Goal: Information Seeking & Learning: Learn about a topic

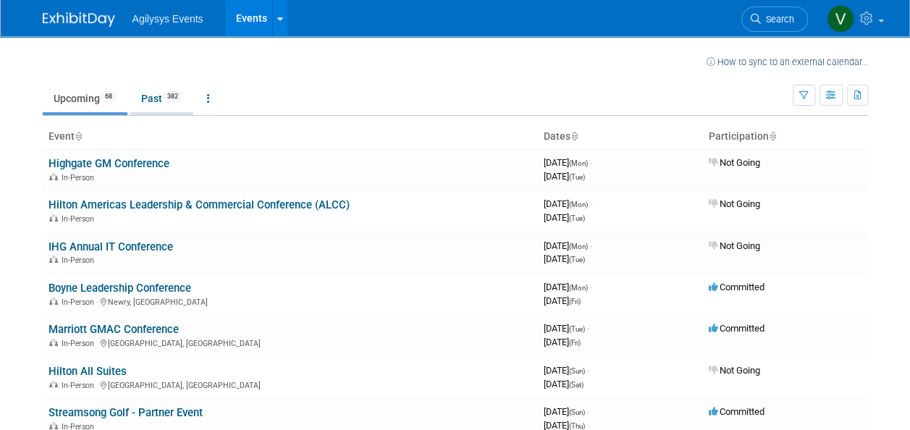
click at [159, 104] on link "Past 382" at bounding box center [161, 99] width 63 height 28
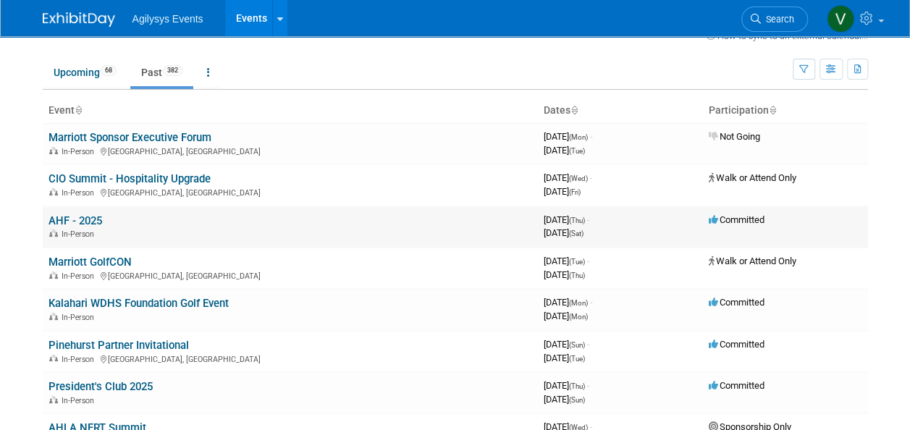
scroll to position [27, 0]
click at [83, 221] on link "AHF - 2025" at bounding box center [75, 220] width 54 height 13
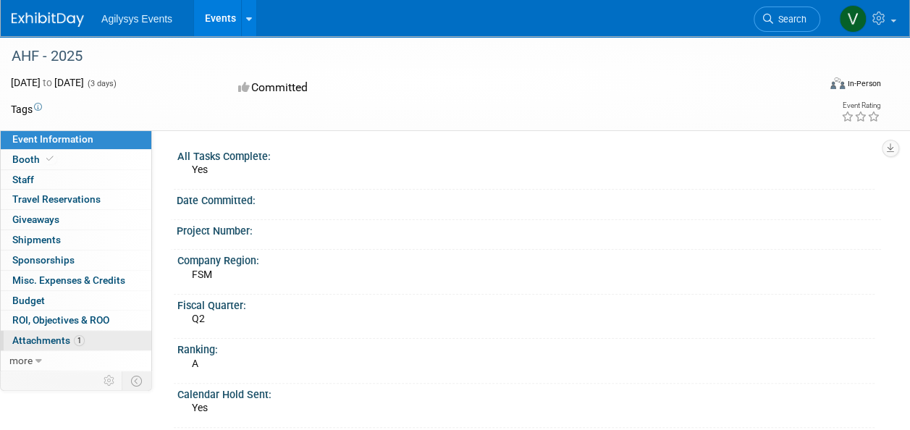
click at [91, 340] on link "1 Attachments 1" at bounding box center [76, 341] width 151 height 20
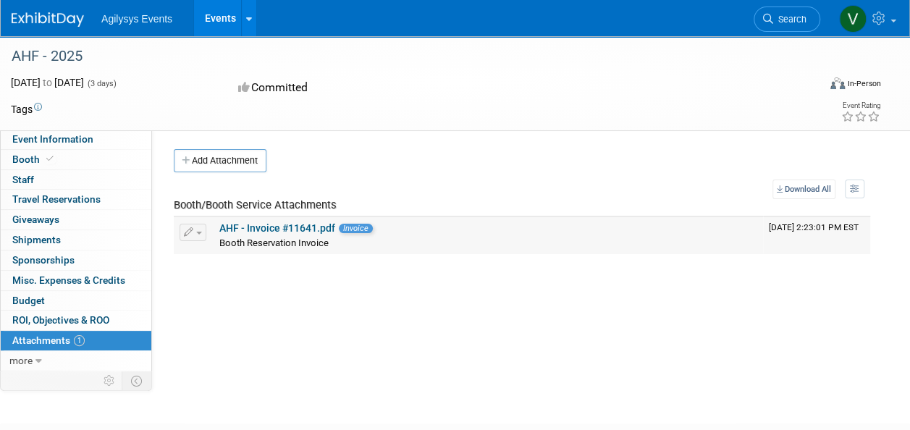
click at [262, 227] on link "AHF - Invoice #11641.pdf" at bounding box center [277, 228] width 116 height 12
click at [87, 139] on span "Event Information" at bounding box center [52, 139] width 81 height 12
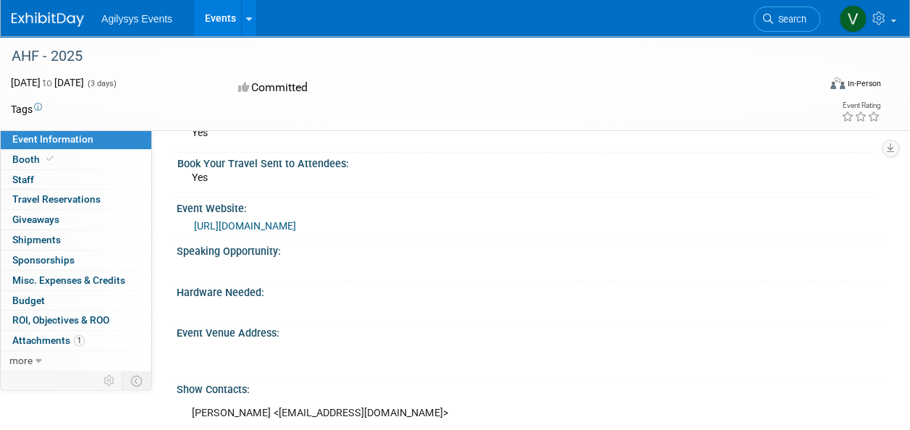
scroll to position [274, 0]
click at [296, 223] on link "https://ahfconference.org/exhibitor-resources/#BoothSelection" at bounding box center [245, 227] width 102 height 12
click at [75, 343] on span "Attachments 1" at bounding box center [48, 340] width 72 height 12
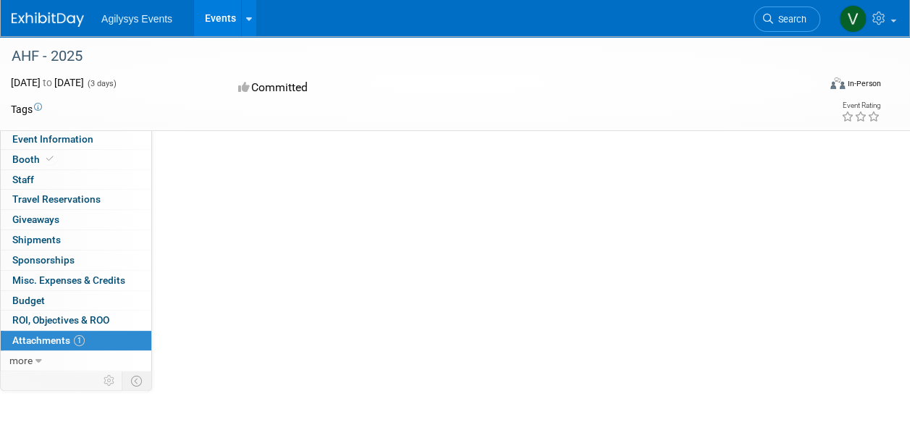
scroll to position [0, 0]
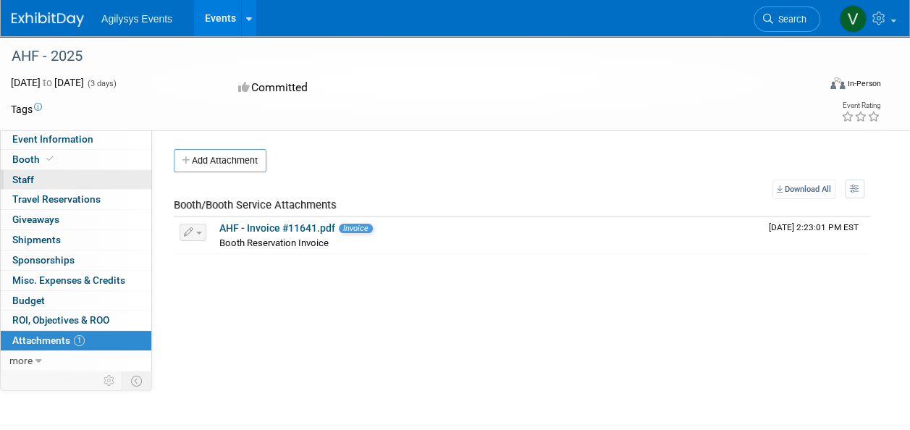
click at [51, 177] on link "0 Staff 0" at bounding box center [76, 180] width 151 height 20
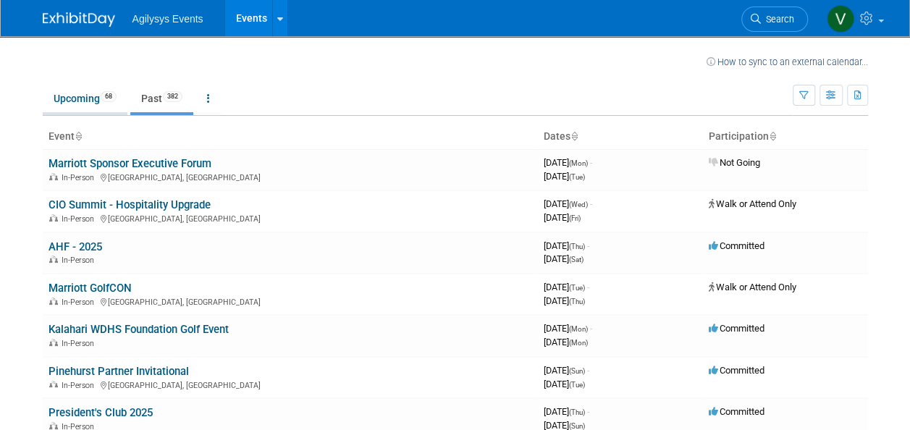
click at [75, 104] on link "Upcoming 68" at bounding box center [85, 99] width 85 height 28
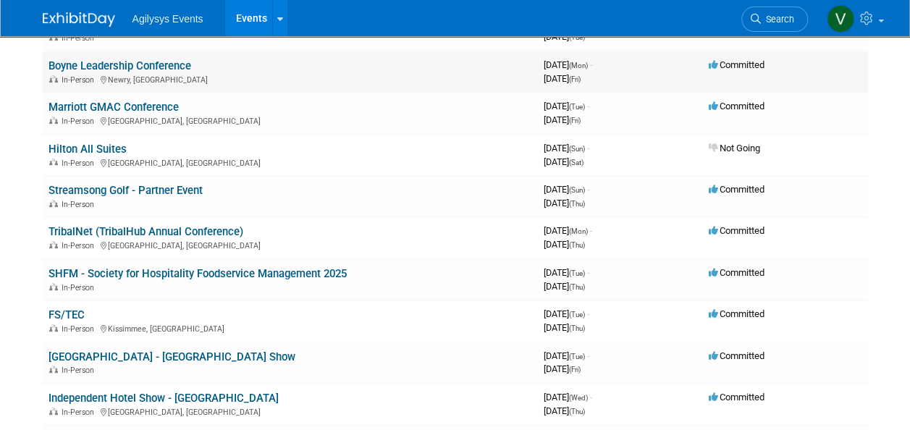
scroll to position [223, 0]
click at [173, 267] on link "SHFM - Society for Hospitality Foodservice Management 2025" at bounding box center [197, 272] width 298 height 13
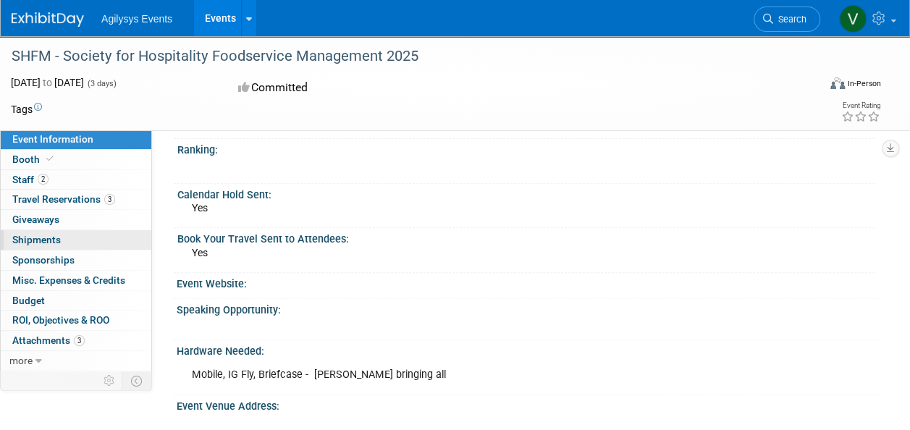
scroll to position [198, 0]
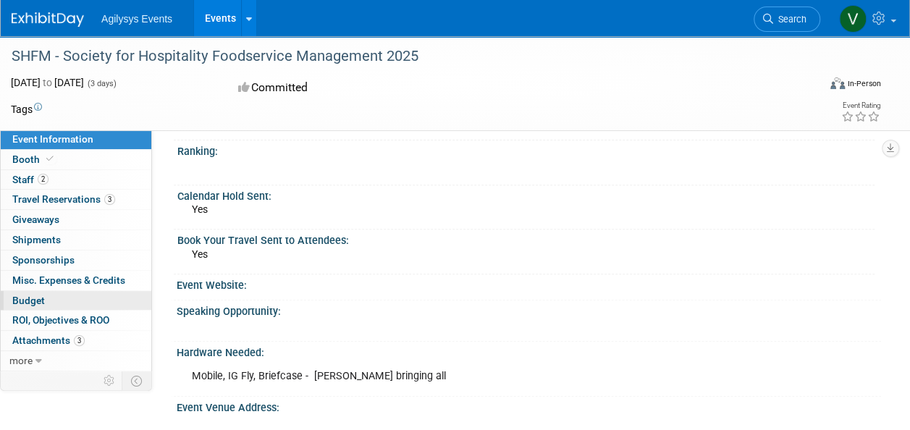
click at [60, 299] on link "Budget" at bounding box center [76, 301] width 151 height 20
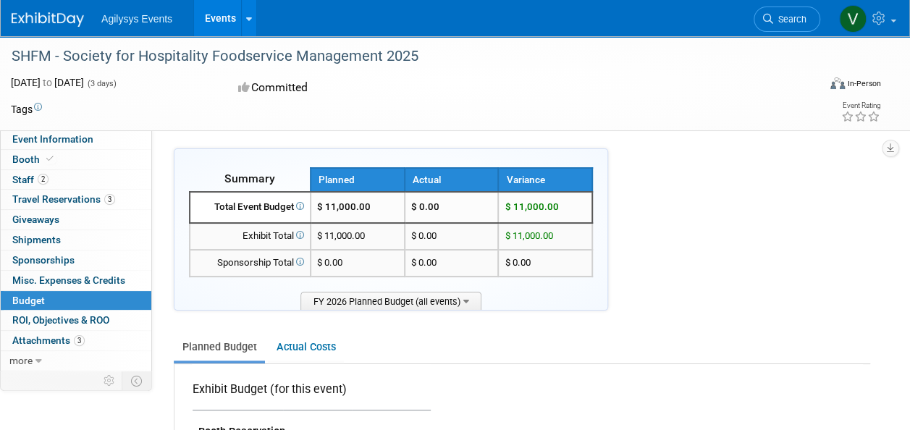
scroll to position [0, 0]
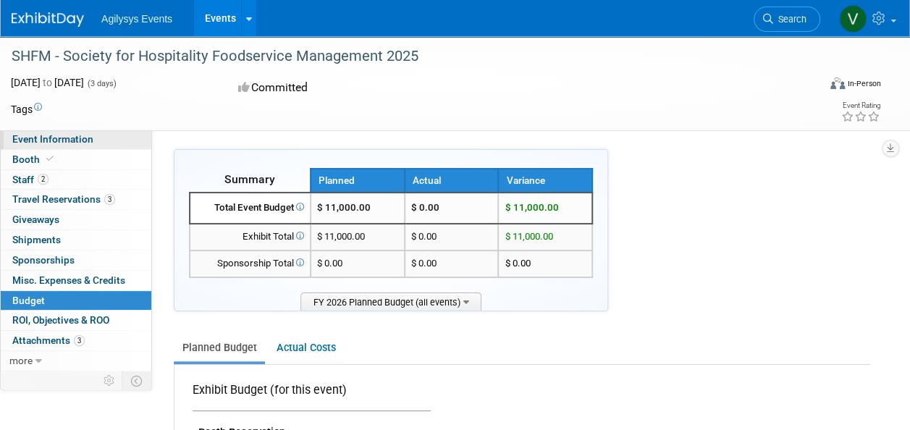
click at [61, 145] on link "Event Information" at bounding box center [76, 140] width 151 height 20
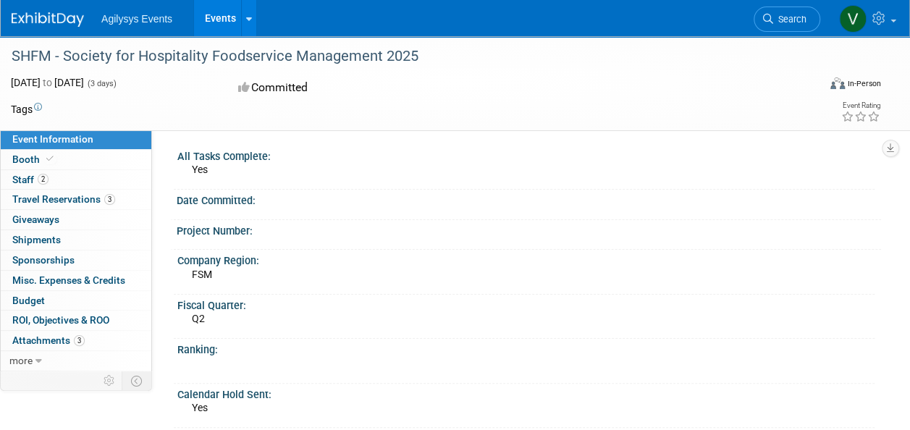
drag, startPoint x: 297, startPoint y: 258, endPoint x: 598, endPoint y: 104, distance: 338.6
click at [598, 104] on td at bounding box center [387, 109] width 691 height 14
click at [68, 343] on span "Attachments 3" at bounding box center [48, 340] width 72 height 12
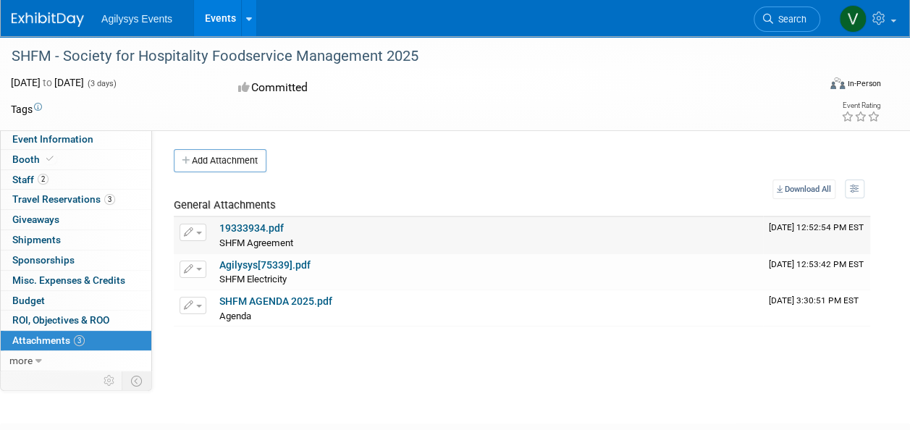
click at [250, 227] on link "19333934.pdf" at bounding box center [251, 228] width 64 height 12
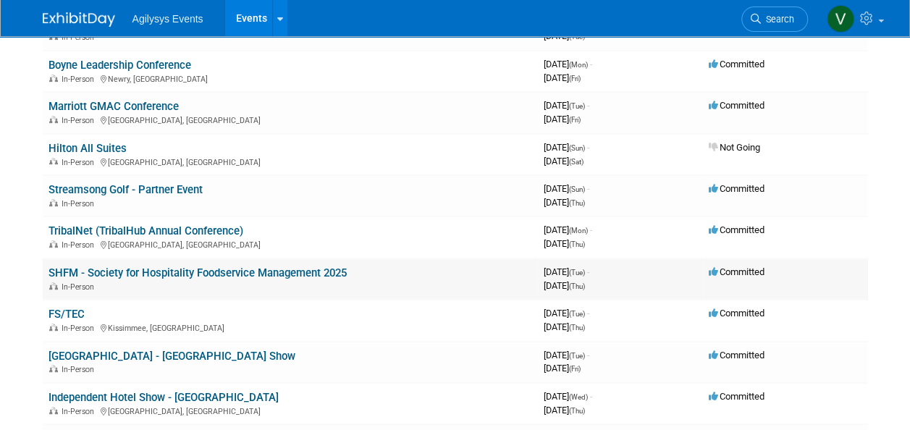
scroll to position [2523, 0]
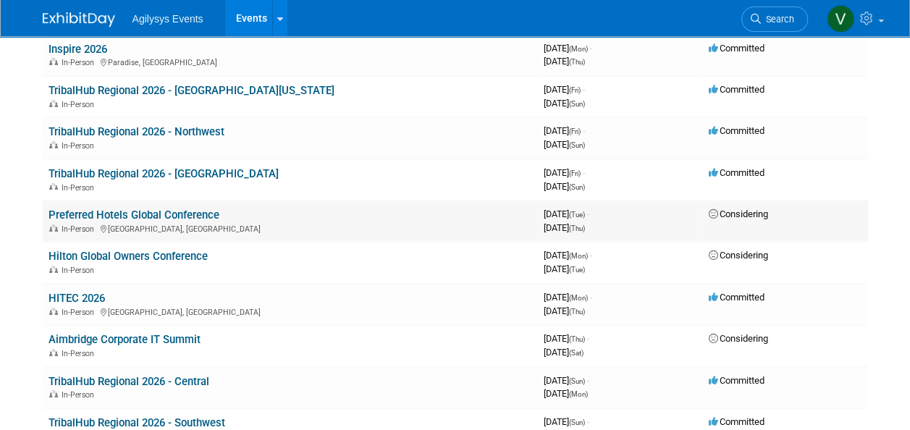
click at [187, 214] on link "Preferred Hotels Global Conference" at bounding box center [133, 214] width 171 height 13
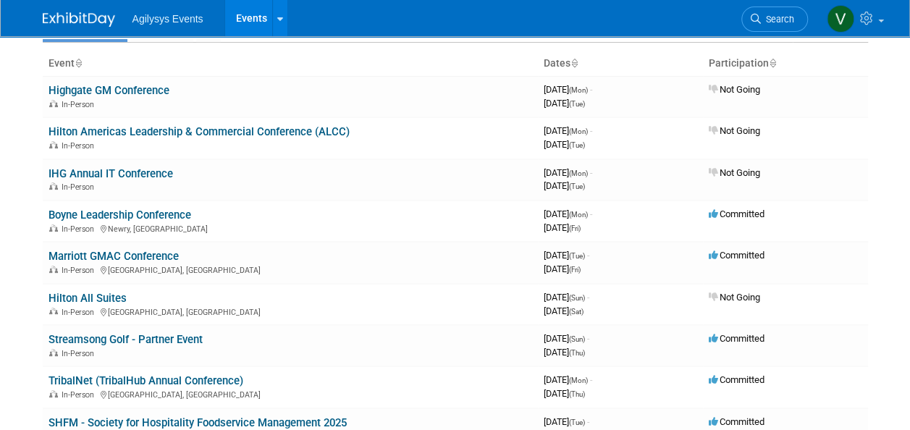
scroll to position [0, 0]
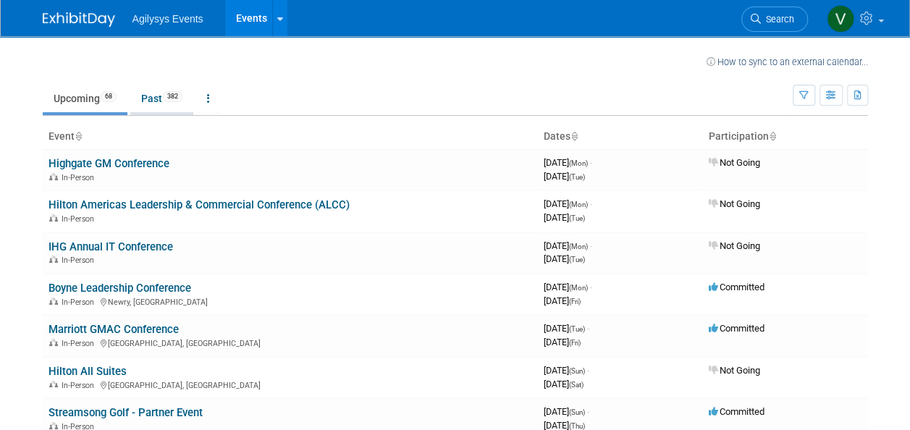
click at [163, 100] on link "Past 382" at bounding box center [161, 99] width 63 height 28
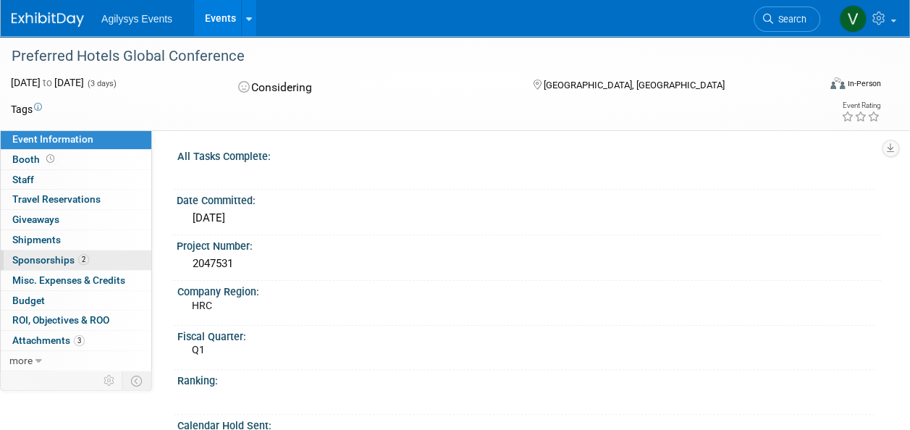
click at [70, 256] on span "Sponsorships 2" at bounding box center [50, 260] width 77 height 12
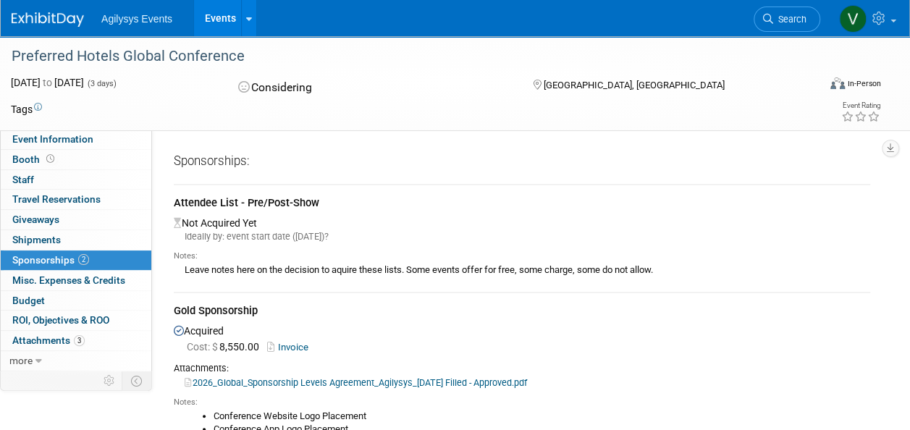
scroll to position [80, 0]
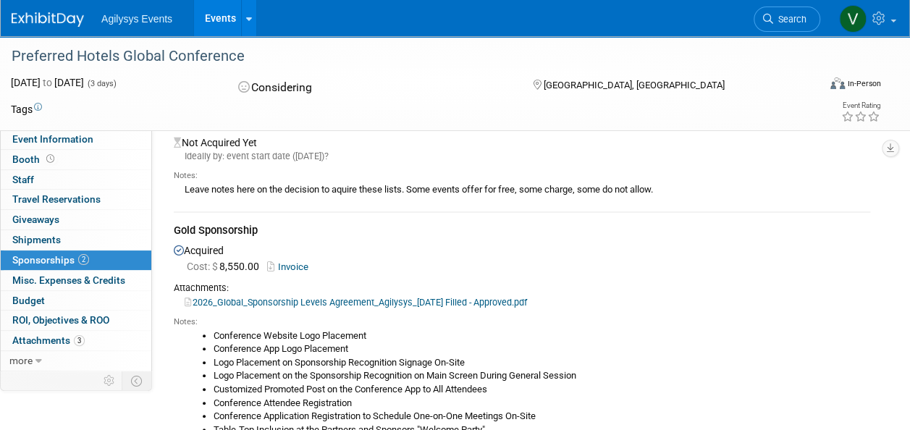
click at [294, 262] on link "Invoice" at bounding box center [290, 266] width 47 height 11
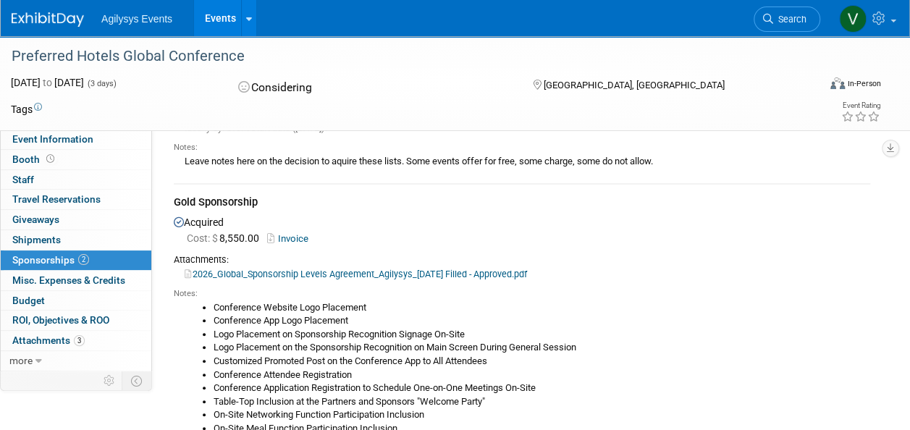
scroll to position [107, 0]
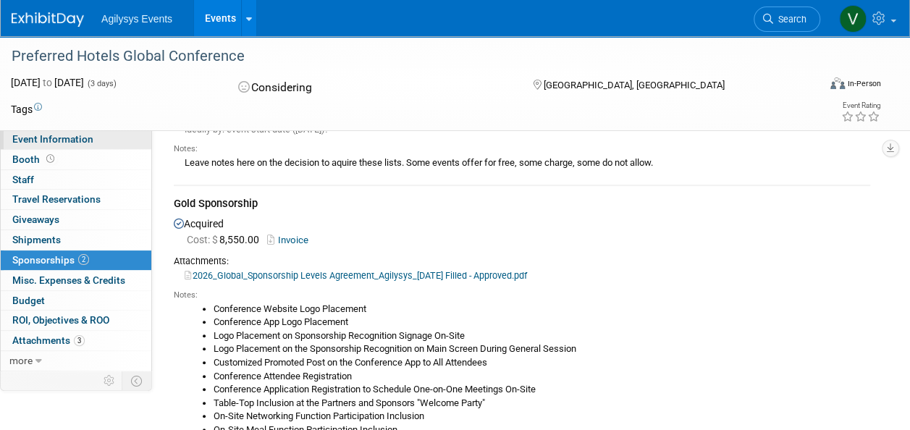
click at [61, 141] on span "Event Information" at bounding box center [52, 139] width 81 height 12
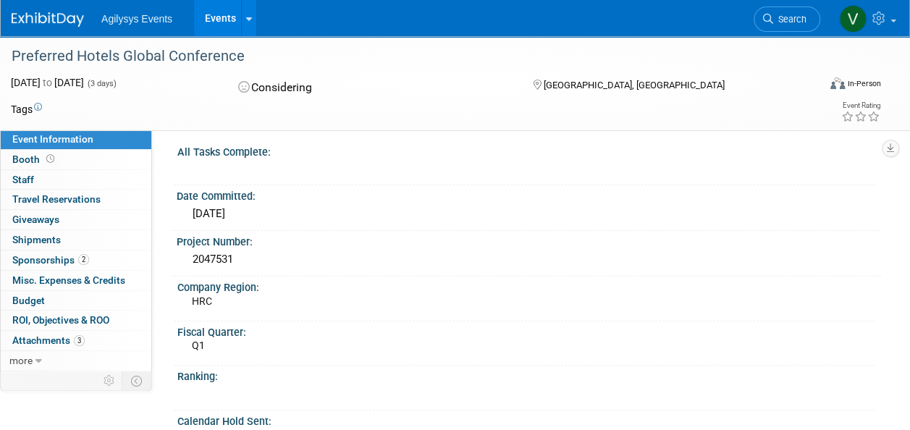
scroll to position [0, 0]
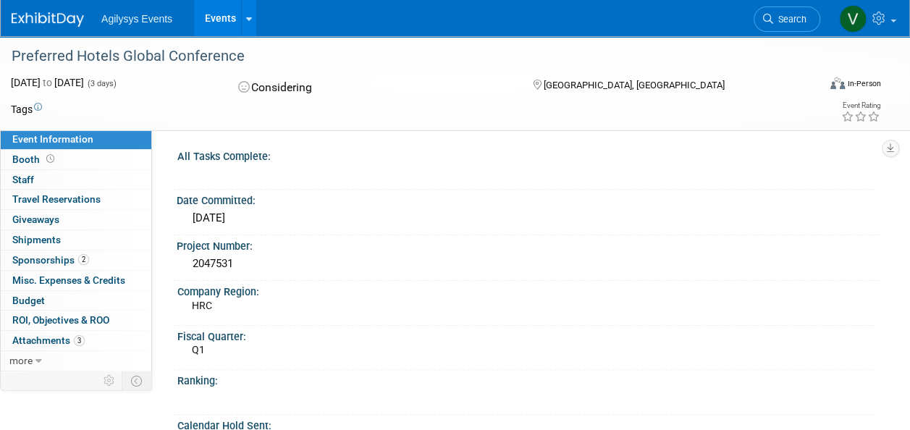
click at [517, 149] on div "All Tasks Complete:" at bounding box center [525, 154] width 697 height 18
click at [54, 297] on link "Budget" at bounding box center [76, 301] width 151 height 20
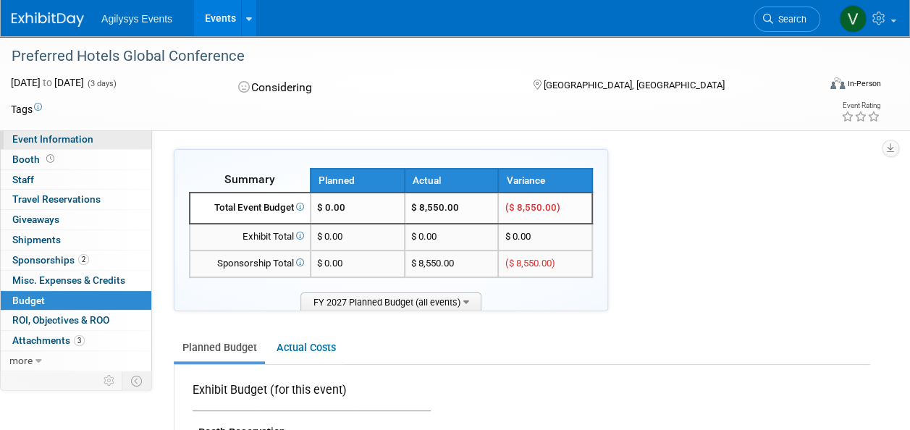
click at [80, 140] on span "Event Information" at bounding box center [52, 139] width 81 height 12
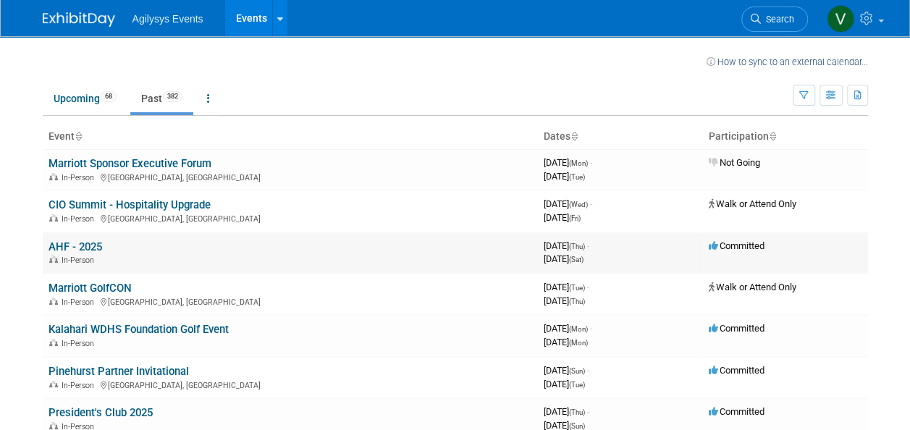
click at [78, 242] on link "AHF - 2025" at bounding box center [75, 246] width 54 height 13
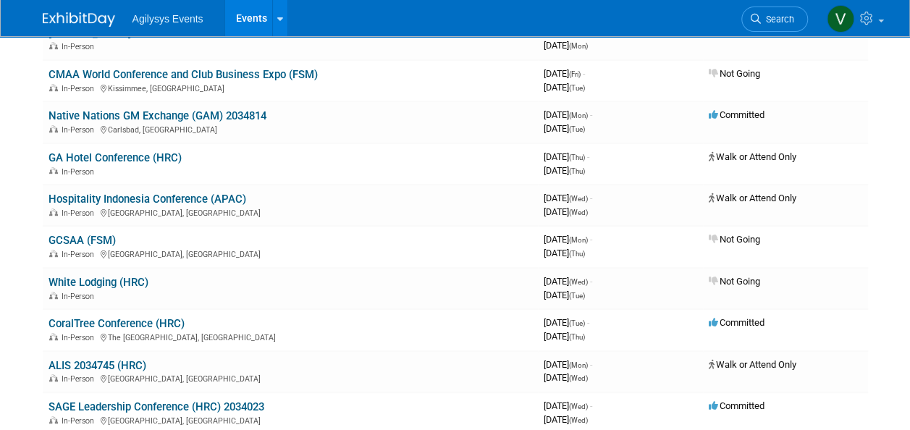
scroll to position [696, 0]
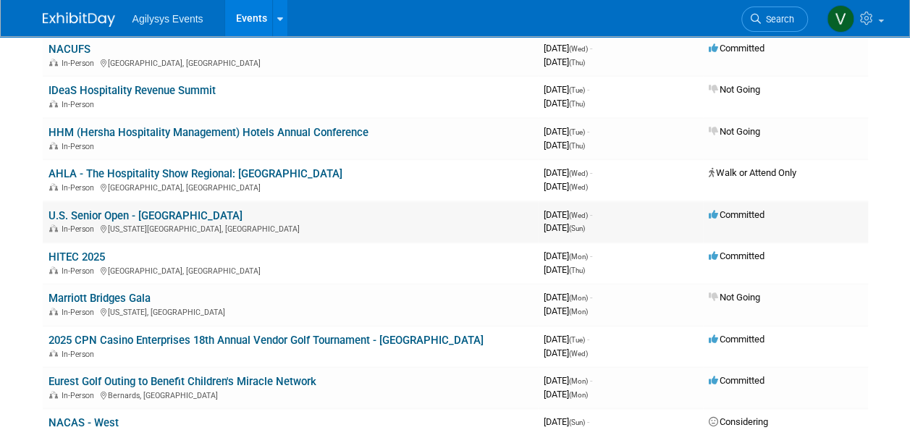
click at [131, 216] on link "U.S. Senior Open - Broadmoor" at bounding box center [145, 215] width 194 height 13
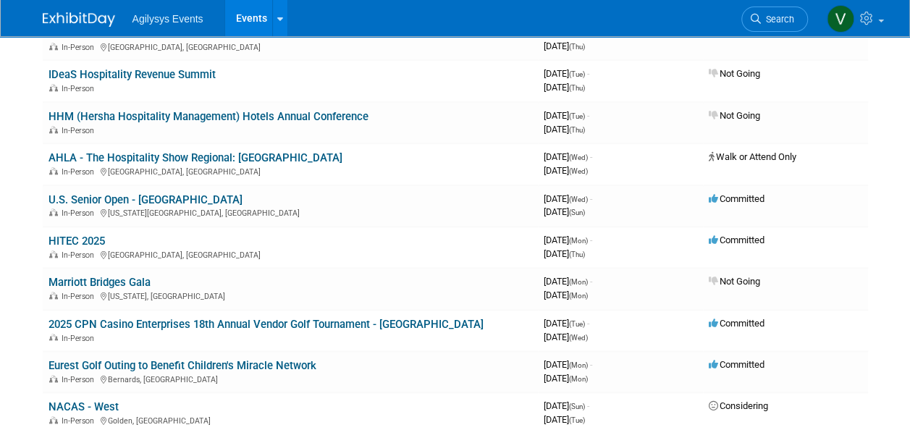
scroll to position [712, 0]
click at [253, 320] on link "2025 CPN Casino Enterprises 18th Annual Vendor Golf Tournament - Firelake" at bounding box center [265, 323] width 435 height 13
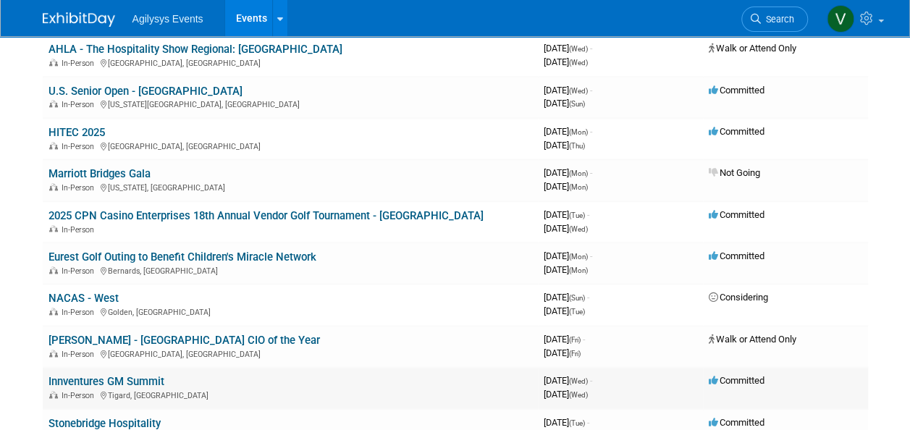
scroll to position [1070, 0]
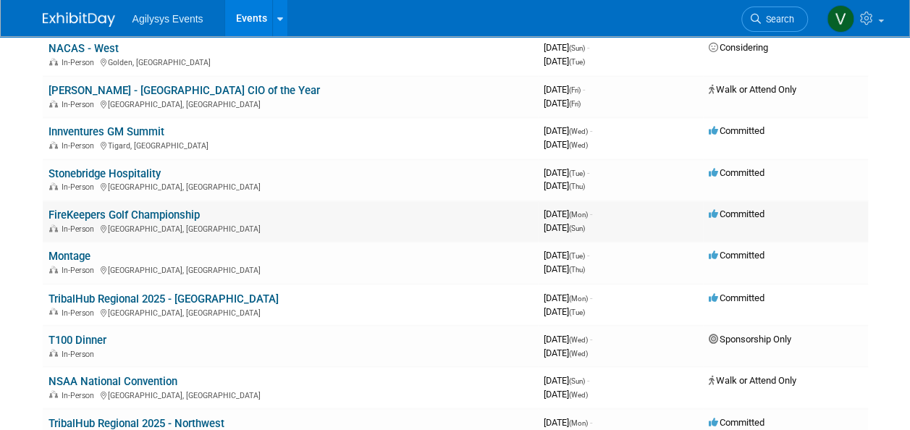
click at [185, 219] on link "FireKeepers Golf Championship" at bounding box center [123, 214] width 151 height 13
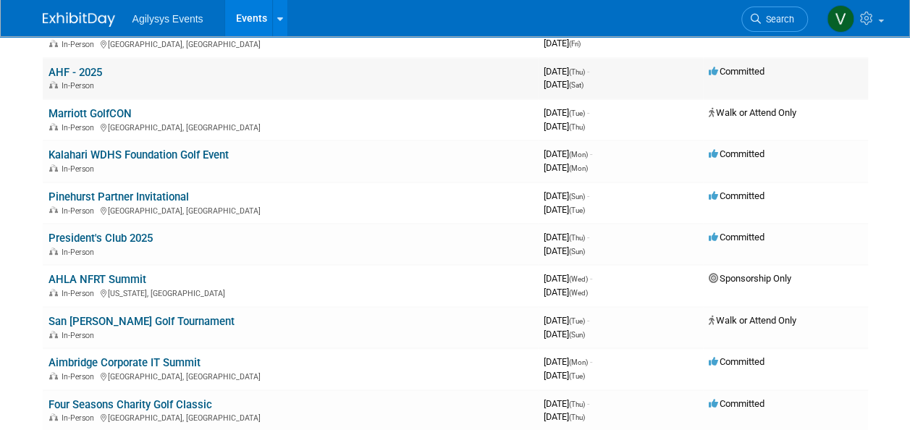
scroll to position [654, 0]
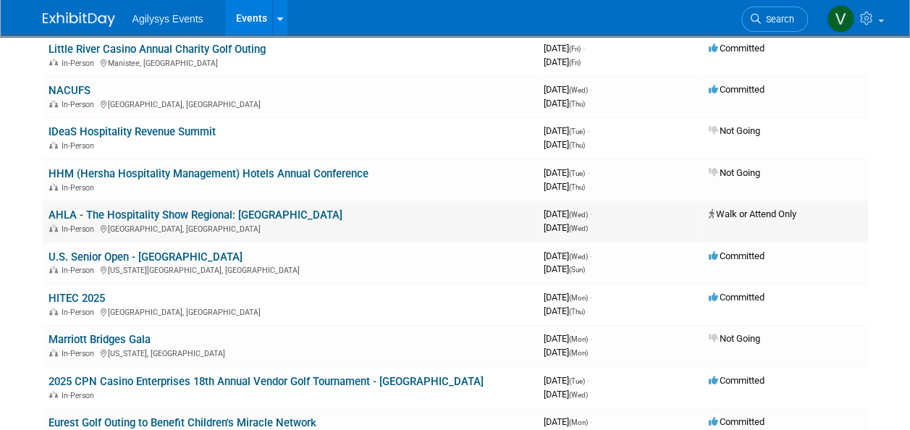
click at [212, 214] on link "AHLA - The Hospitality Show Regional: Jersey City" at bounding box center [195, 214] width 294 height 13
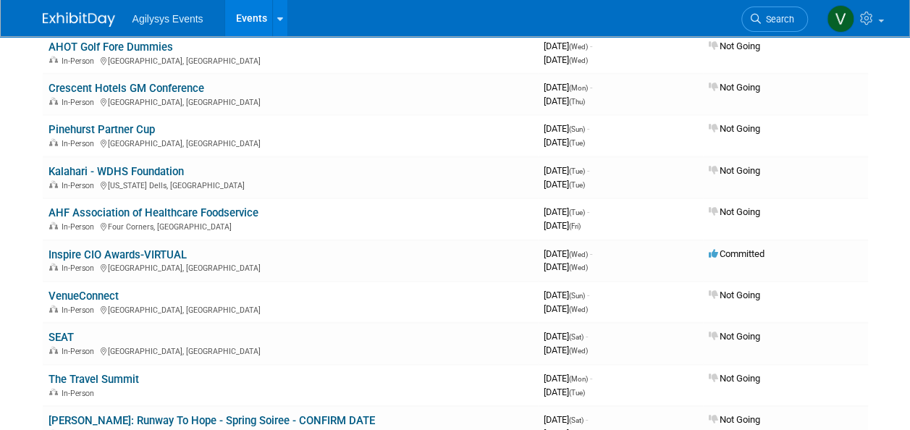
scroll to position [31, 0]
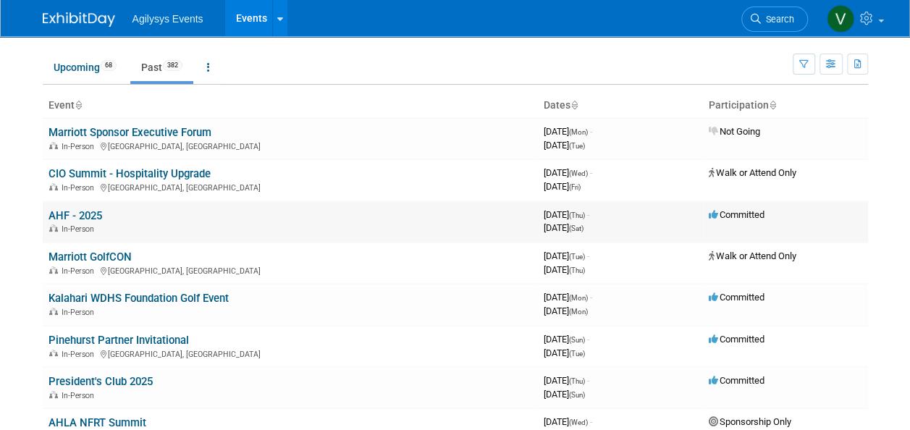
click at [87, 211] on link "AHF - 2025" at bounding box center [75, 215] width 54 height 13
click at [91, 73] on link "Upcoming 68" at bounding box center [85, 68] width 85 height 28
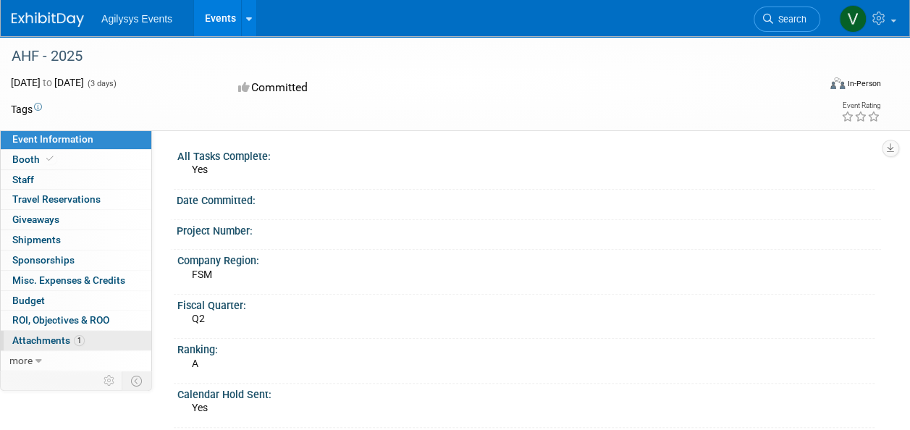
click at [81, 341] on span "1" at bounding box center [79, 340] width 11 height 11
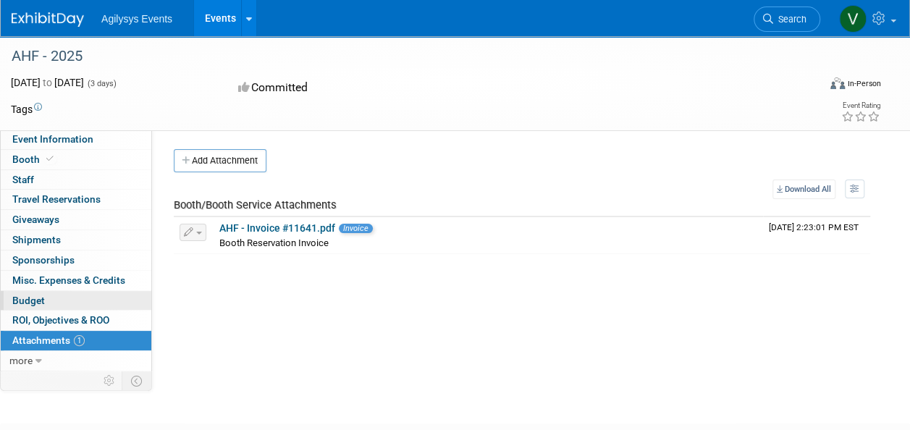
click at [52, 297] on link "Budget" at bounding box center [76, 301] width 151 height 20
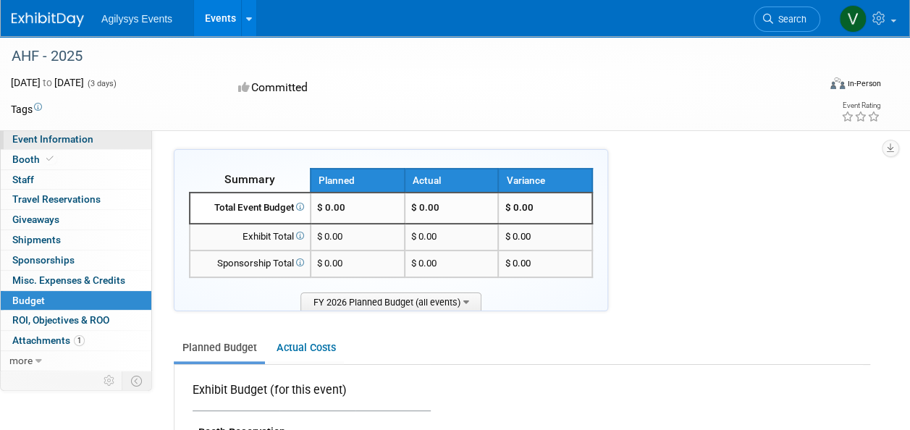
click at [80, 141] on span "Event Information" at bounding box center [52, 139] width 81 height 12
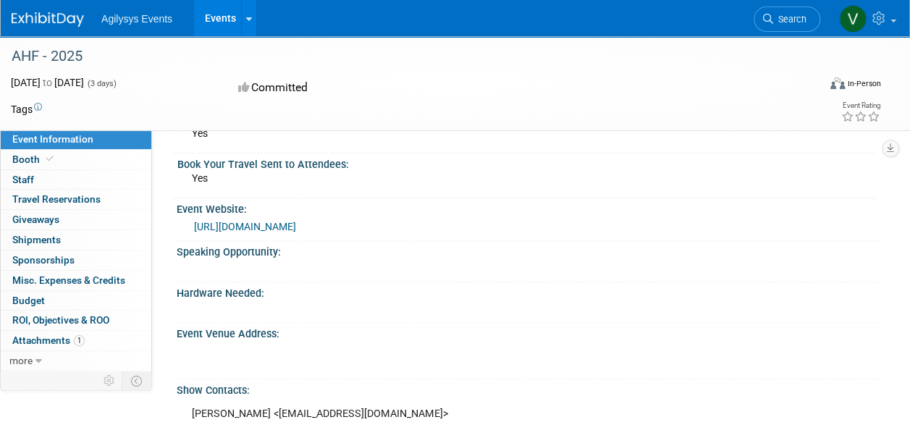
scroll to position [275, 0]
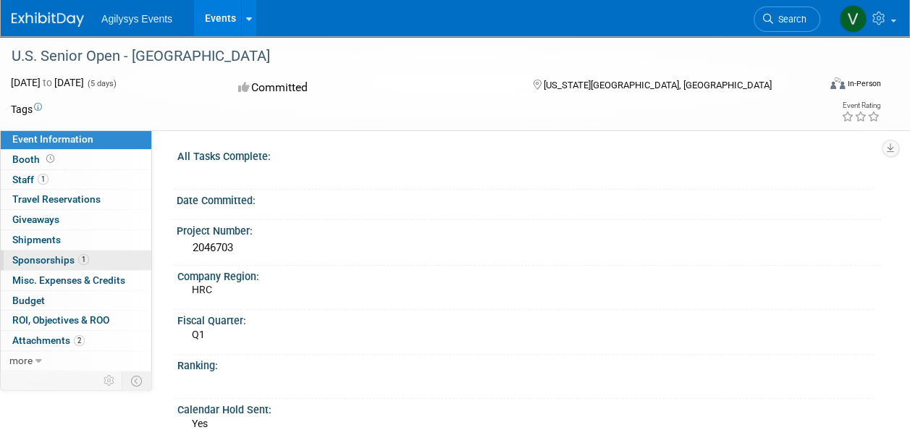
click at [75, 259] on span "Sponsorships 1" at bounding box center [50, 260] width 77 height 12
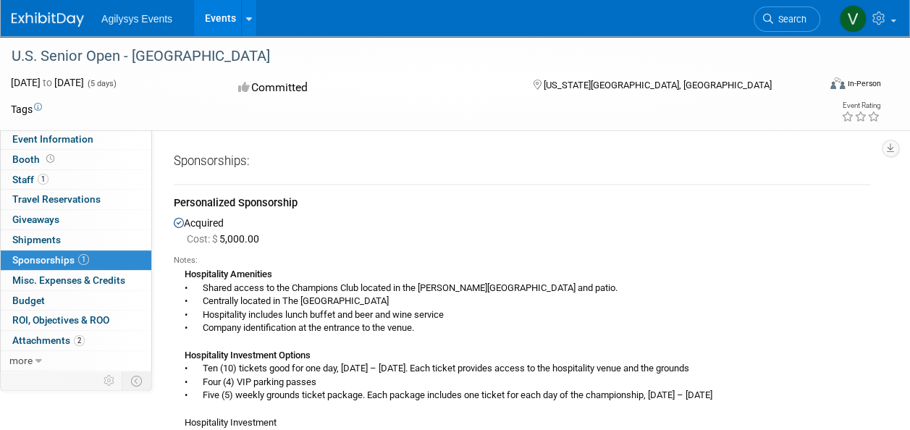
scroll to position [161, 0]
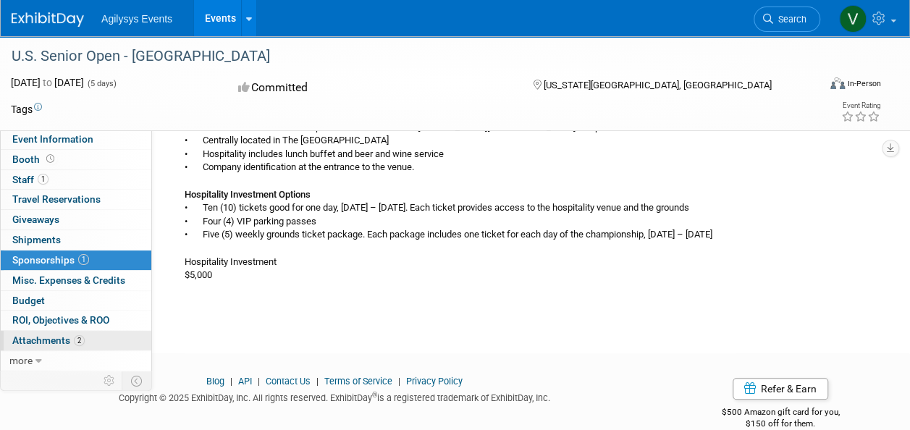
click at [51, 336] on span "Attachments 2" at bounding box center [48, 340] width 72 height 12
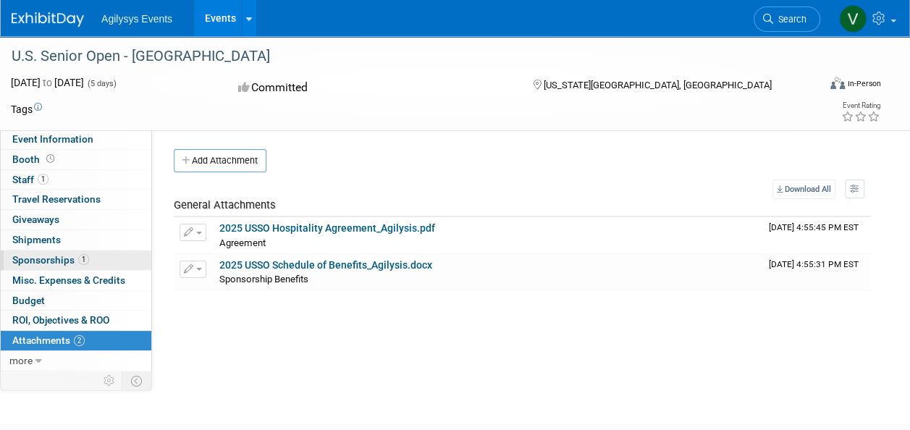
click at [87, 263] on span "Sponsorships 1" at bounding box center [50, 260] width 77 height 12
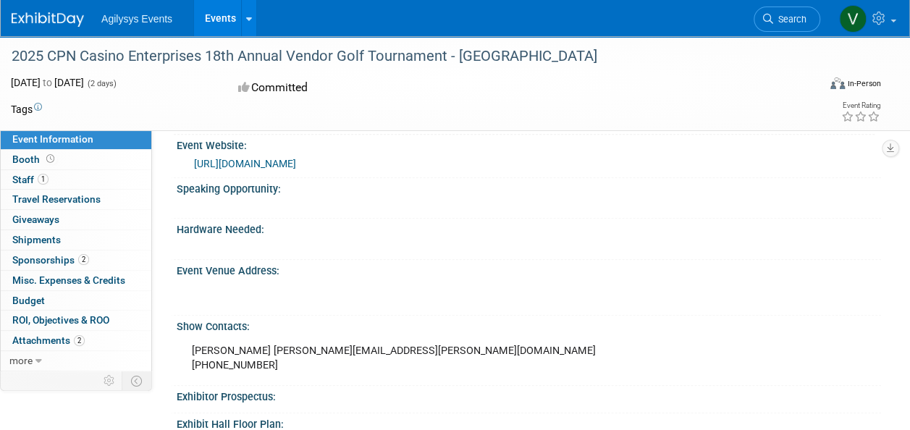
scroll to position [149, 0]
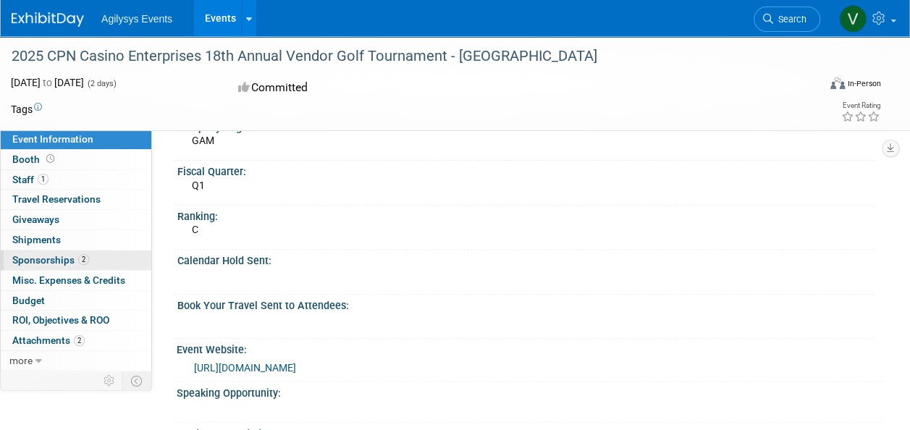
click at [63, 256] on span "Sponsorships 2" at bounding box center [50, 260] width 77 height 12
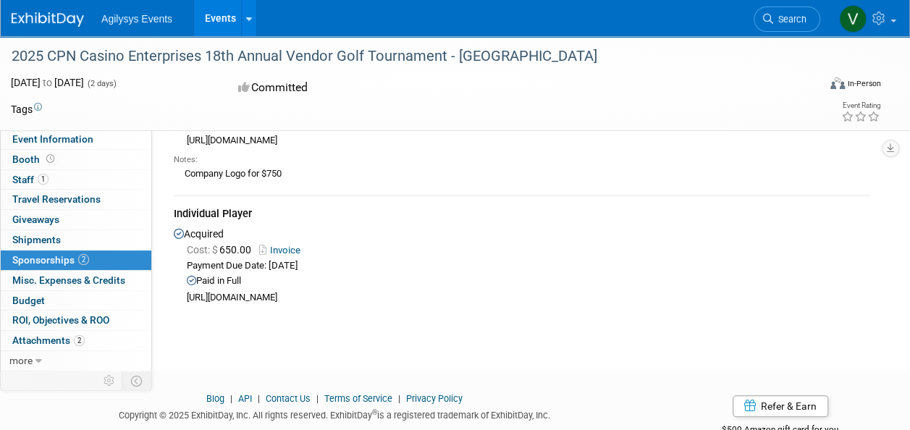
scroll to position [96, 0]
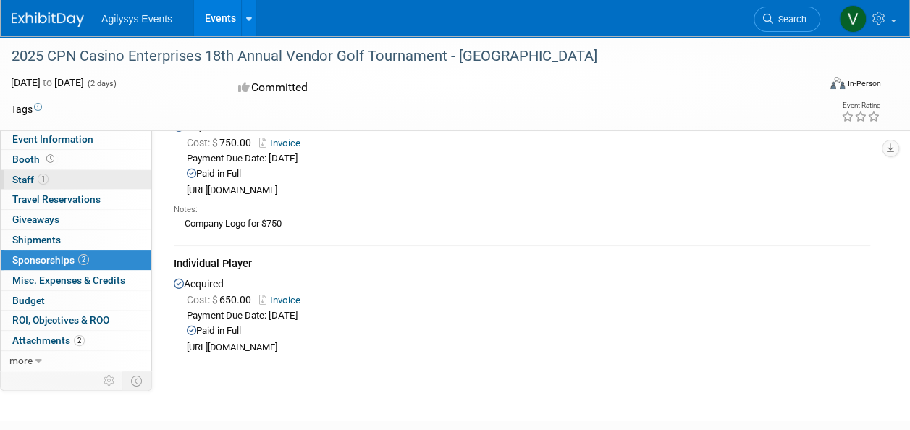
click at [40, 177] on span "1" at bounding box center [43, 179] width 11 height 11
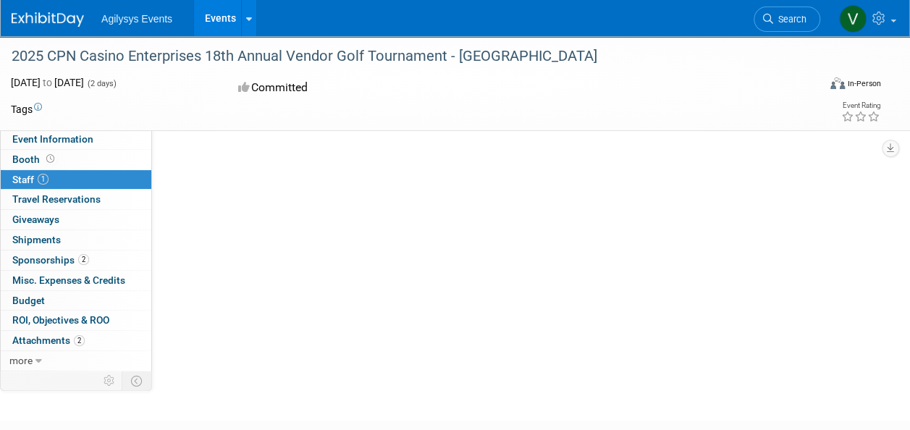
scroll to position [0, 0]
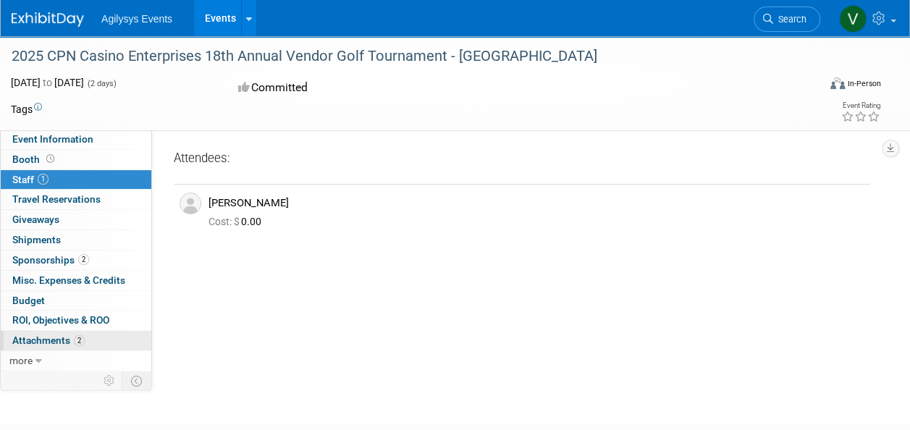
click at [56, 340] on span "Attachments 2" at bounding box center [48, 340] width 72 height 12
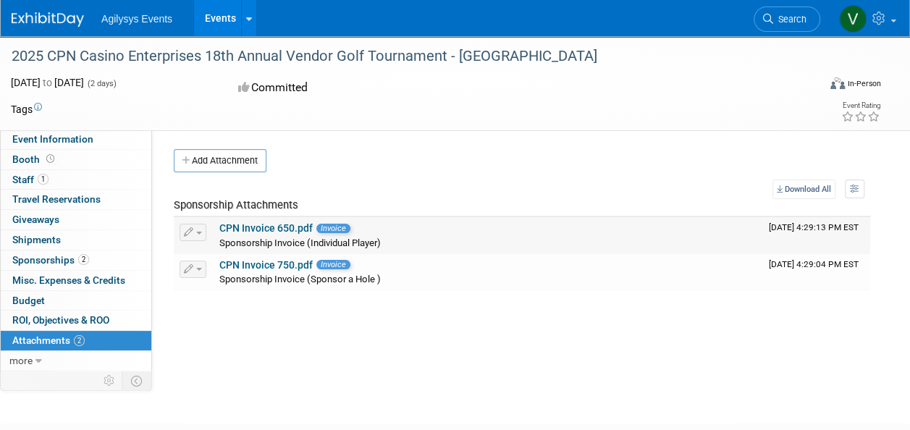
click at [271, 223] on link "CPN Invoice 650.pdf" at bounding box center [265, 228] width 93 height 12
click at [289, 263] on link "CPN Invoice 750.pdf" at bounding box center [265, 265] width 93 height 12
click at [65, 180] on link "1 Staff 1" at bounding box center [76, 180] width 151 height 20
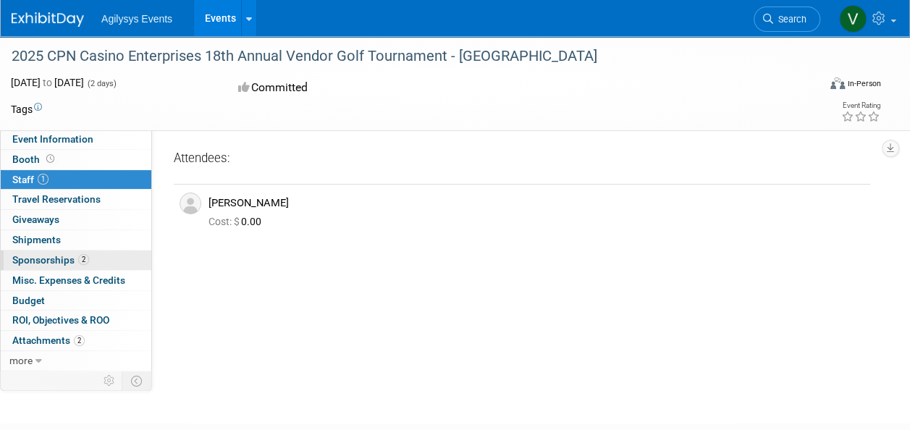
click at [64, 261] on span "Sponsorships 2" at bounding box center [50, 260] width 77 height 12
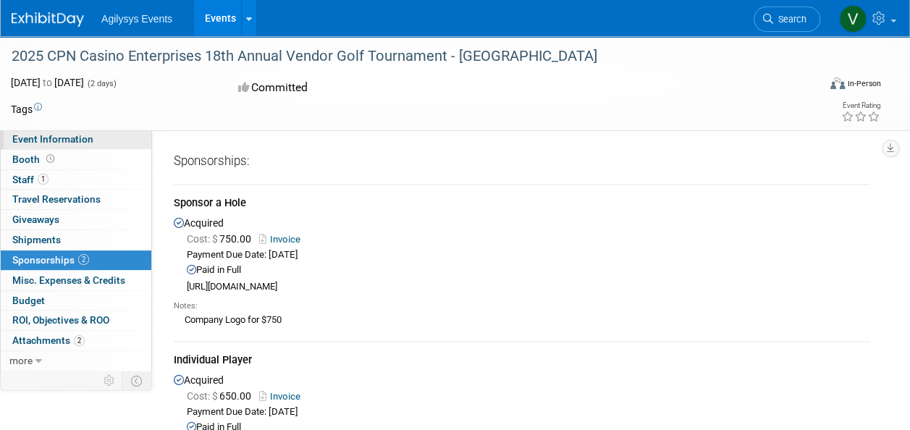
click at [71, 138] on span "Event Information" at bounding box center [52, 139] width 81 height 12
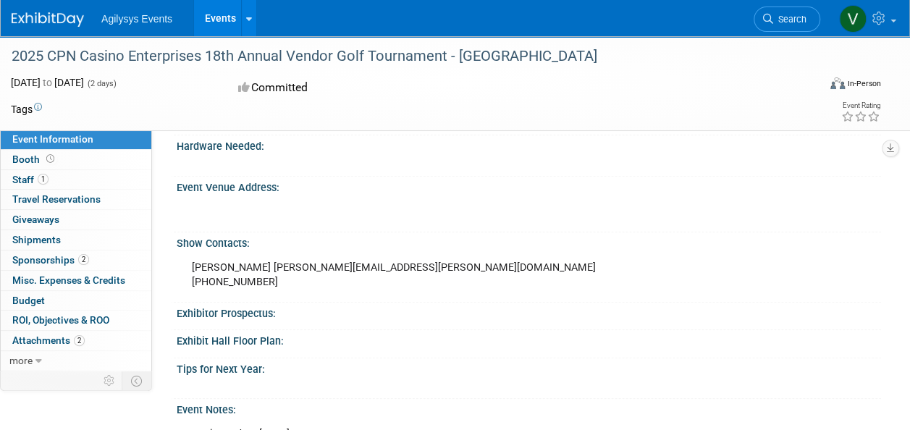
scroll to position [457, 0]
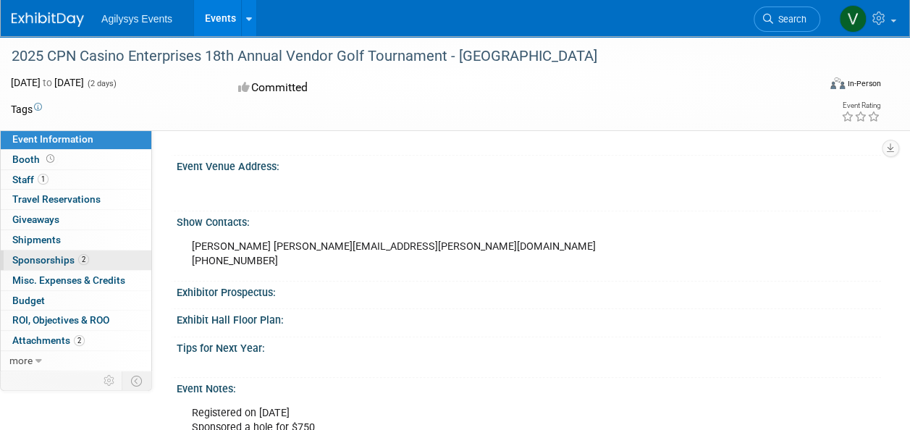
click at [79, 256] on span "2" at bounding box center [83, 259] width 11 height 11
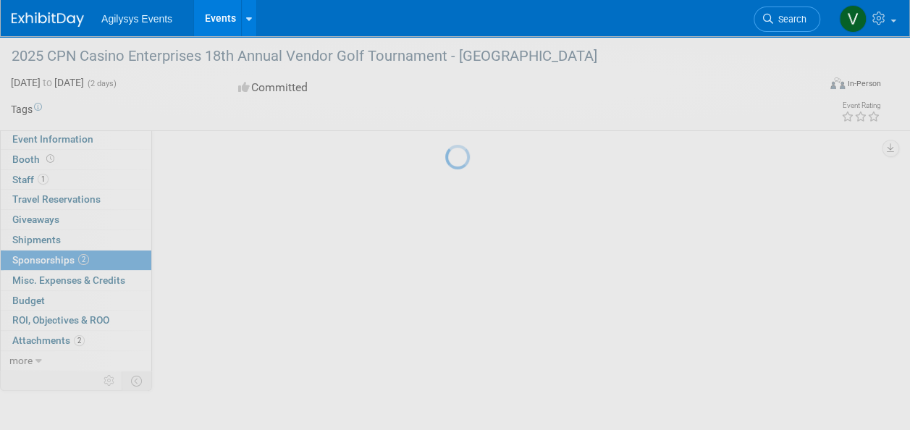
scroll to position [0, 0]
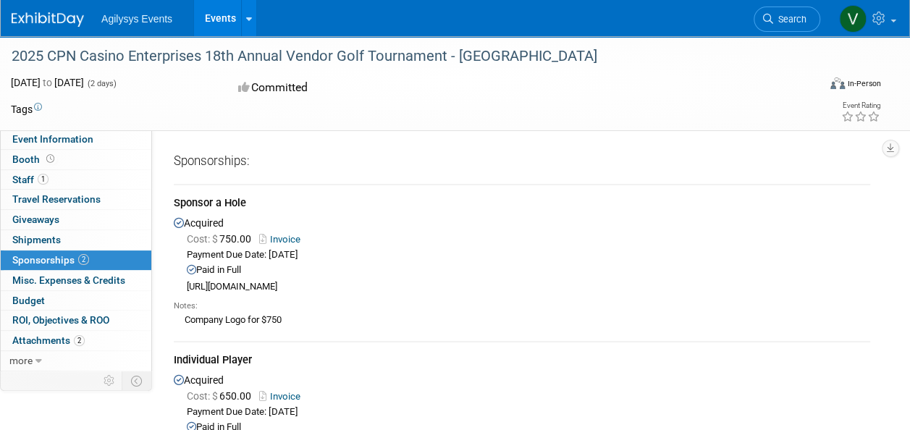
click at [284, 235] on link "Invoice" at bounding box center [282, 239] width 47 height 11
click at [54, 143] on span "Event Information" at bounding box center [52, 139] width 81 height 12
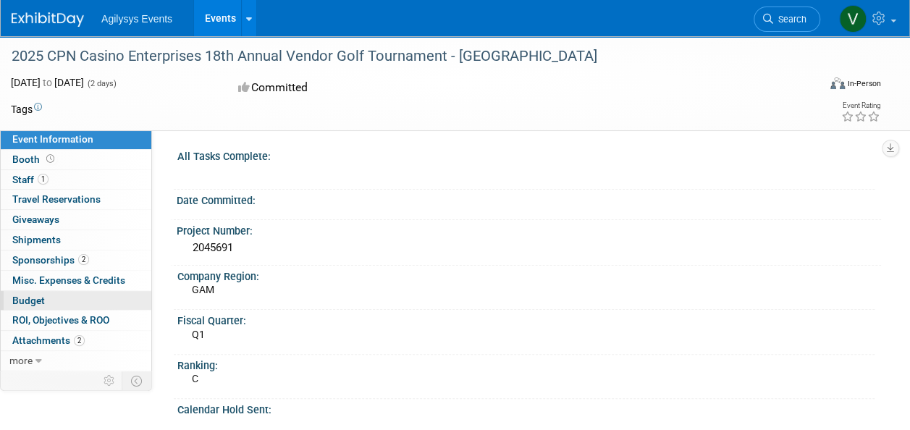
click at [48, 298] on link "Budget" at bounding box center [76, 301] width 151 height 20
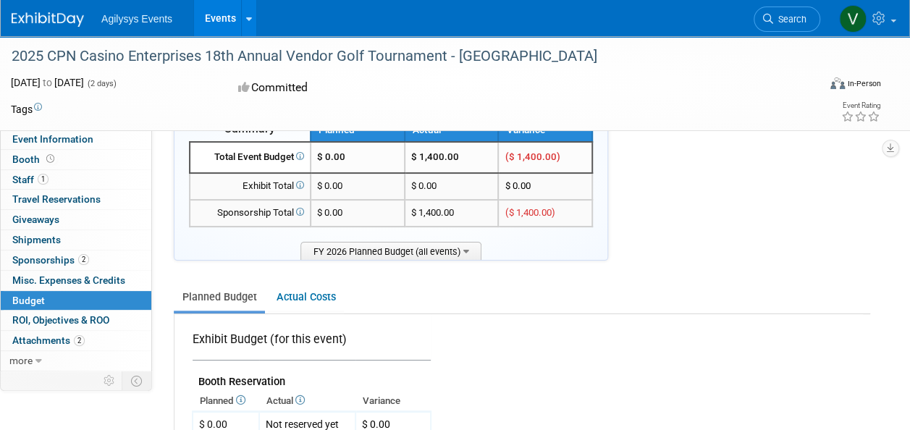
scroll to position [16, 0]
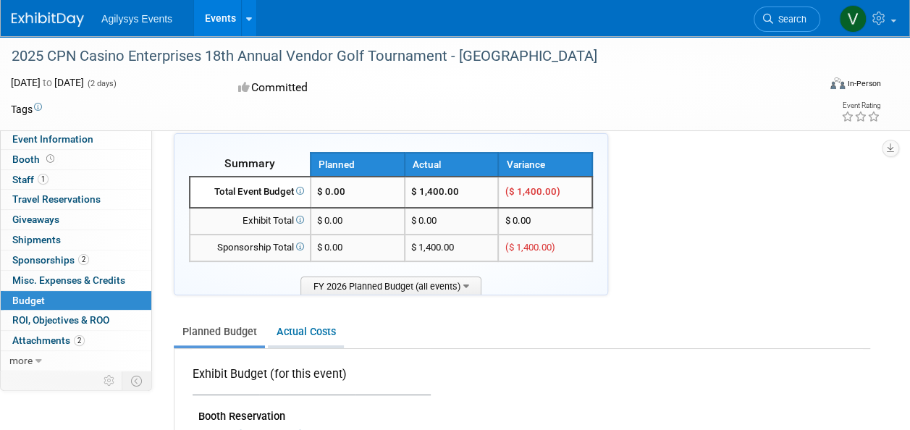
click at [316, 336] on link "Actual Costs" at bounding box center [306, 331] width 76 height 27
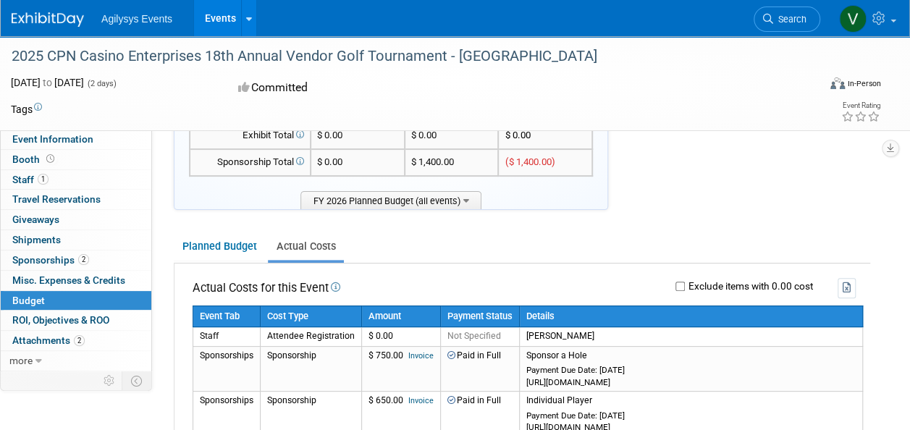
scroll to position [101, 0]
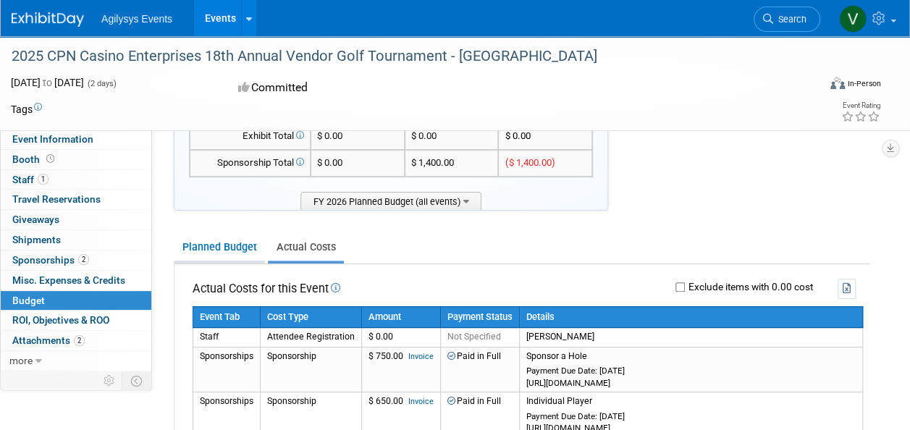
click at [237, 255] on link "Planned Budget" at bounding box center [219, 247] width 91 height 27
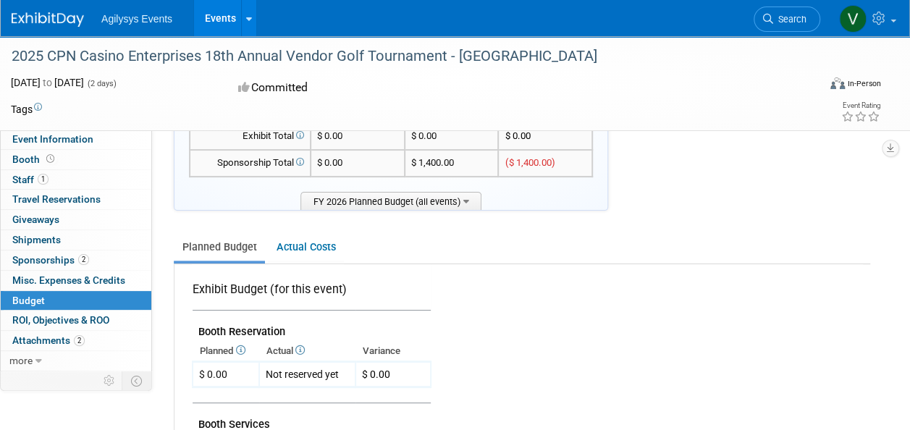
scroll to position [0, 0]
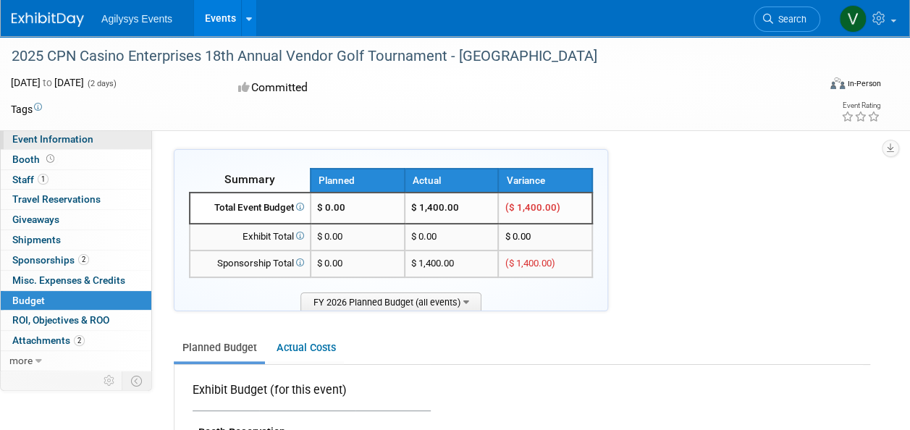
click at [62, 142] on span "Event Information" at bounding box center [52, 139] width 81 height 12
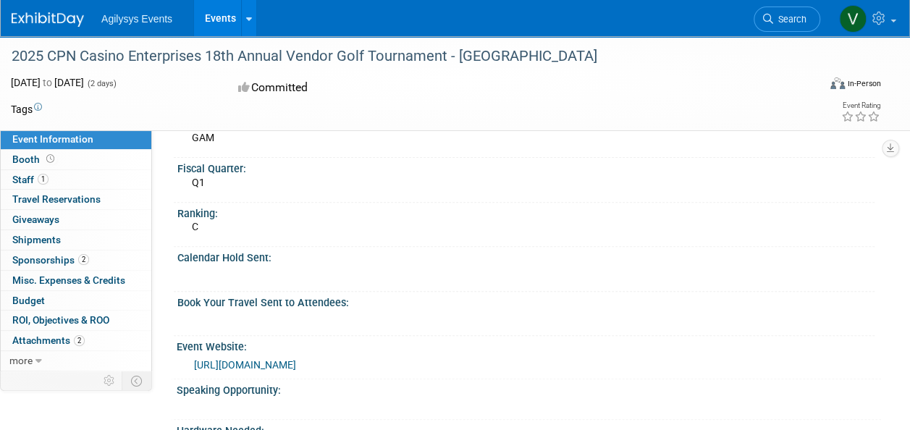
scroll to position [391, 0]
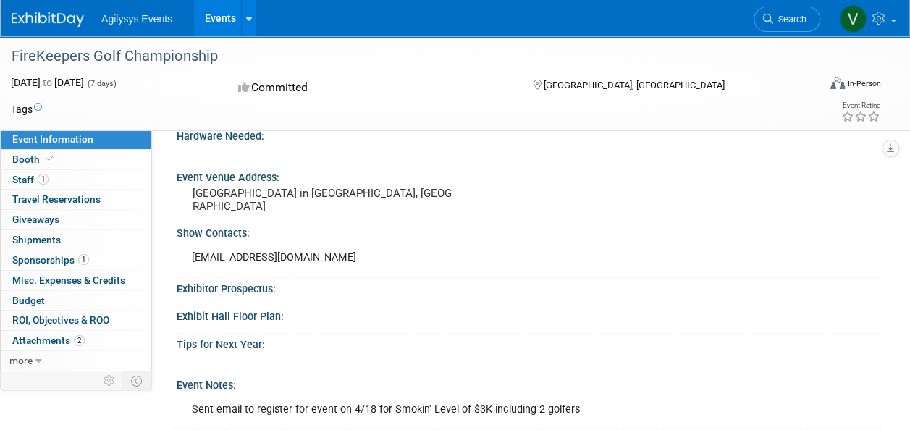
scroll to position [447, 0]
click at [84, 260] on span "1" at bounding box center [83, 259] width 11 height 11
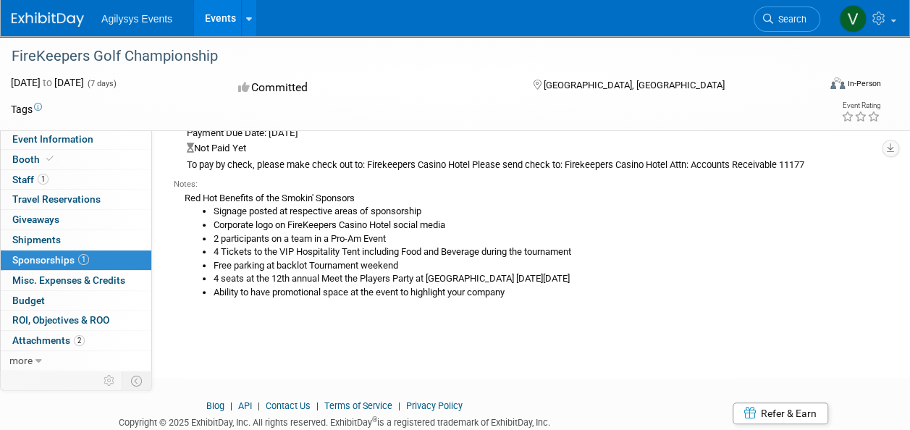
scroll to position [0, 0]
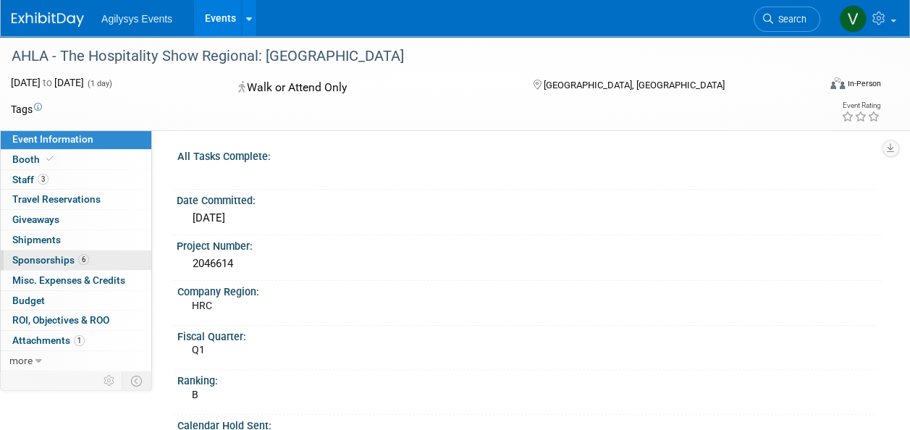
click at [68, 259] on span "Sponsorships 6" at bounding box center [50, 260] width 77 height 12
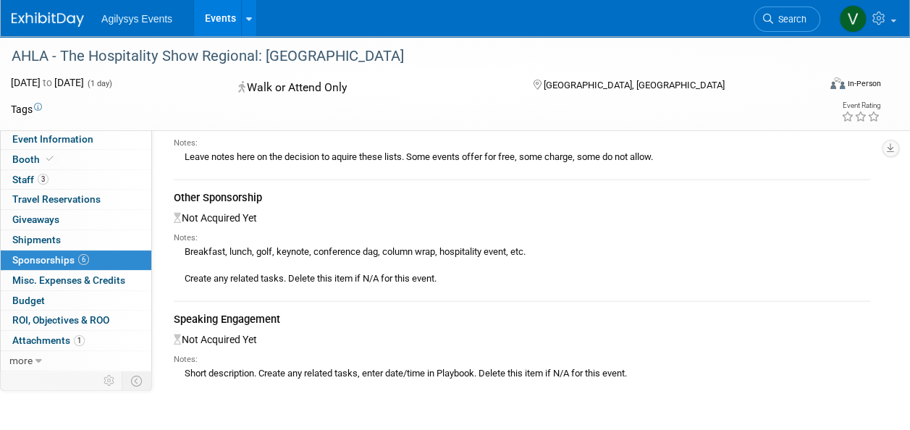
scroll to position [519, 0]
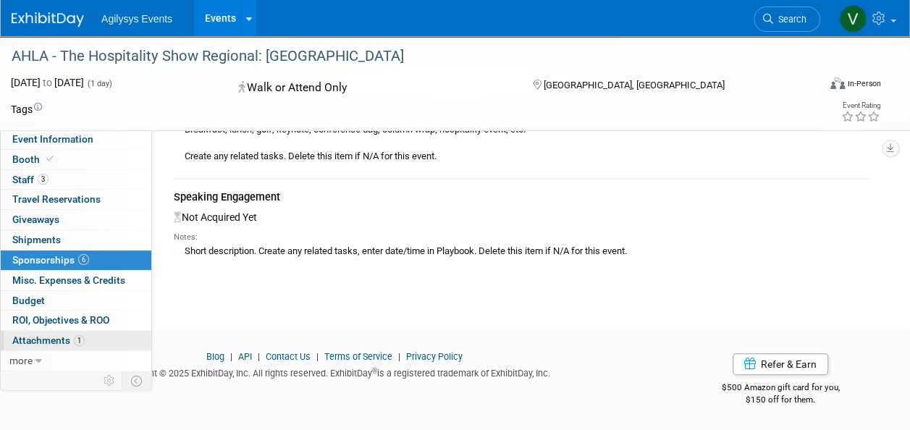
click at [59, 338] on span "Attachments 1" at bounding box center [48, 340] width 72 height 12
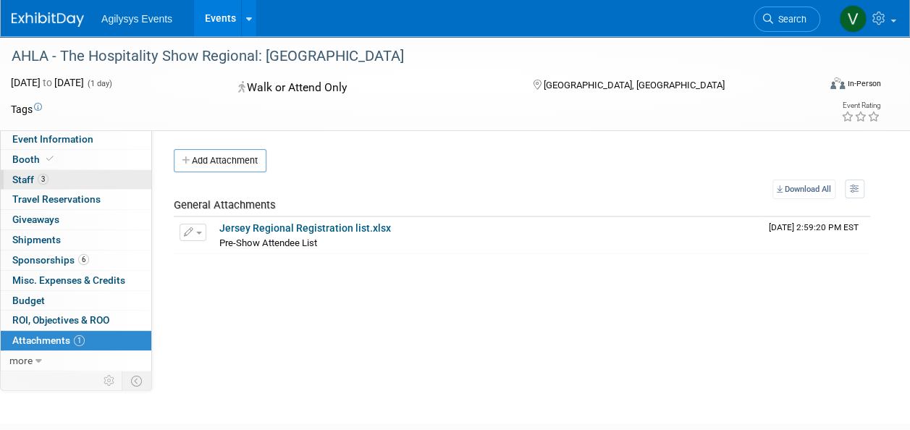
click at [63, 179] on link "3 Staff 3" at bounding box center [76, 180] width 151 height 20
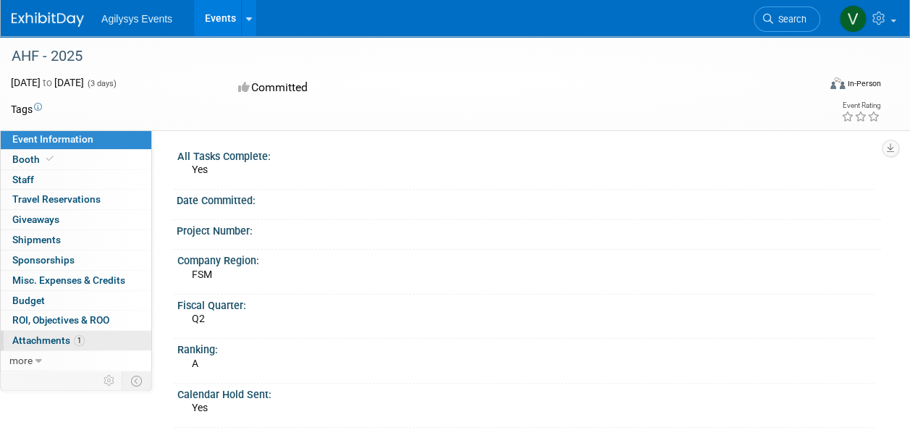
click at [80, 337] on span "1" at bounding box center [79, 340] width 11 height 11
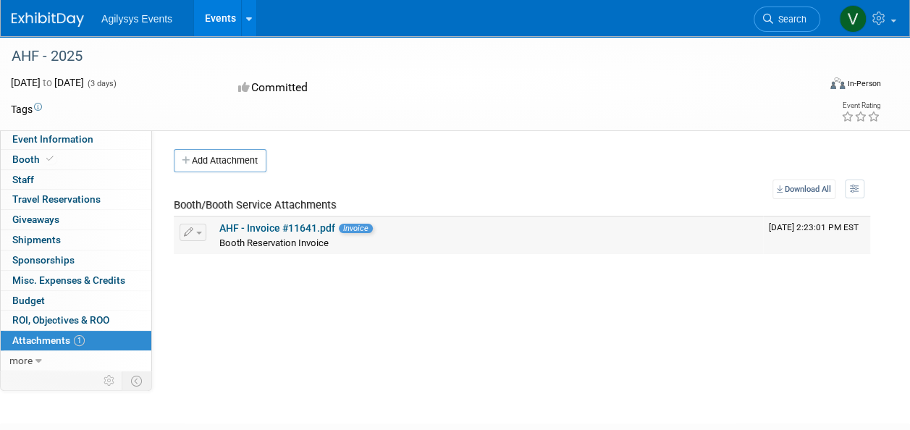
click at [294, 225] on link "AHF - Invoice #11641.pdf" at bounding box center [277, 228] width 116 height 12
